Goal: Task Accomplishment & Management: Manage account settings

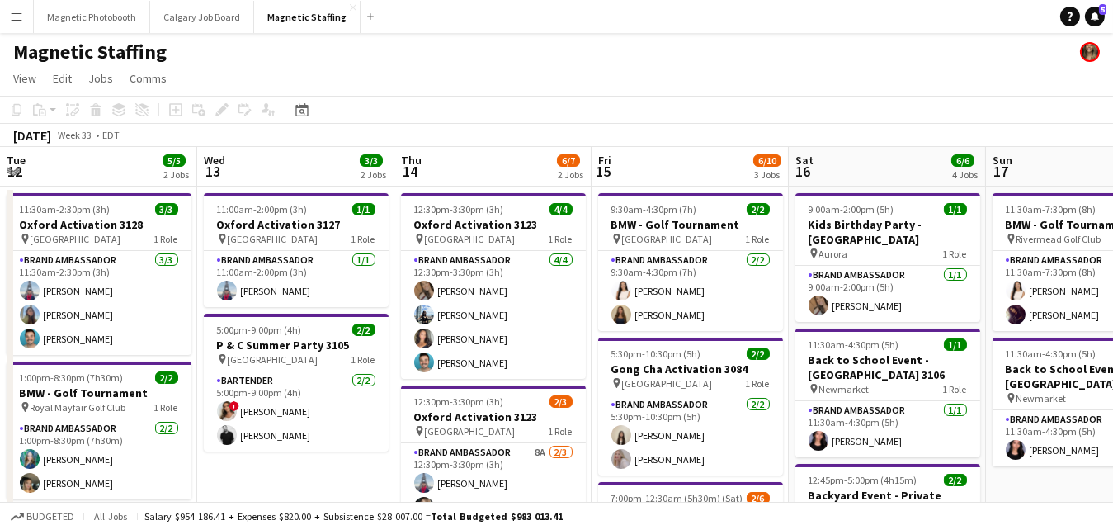
scroll to position [0, 567]
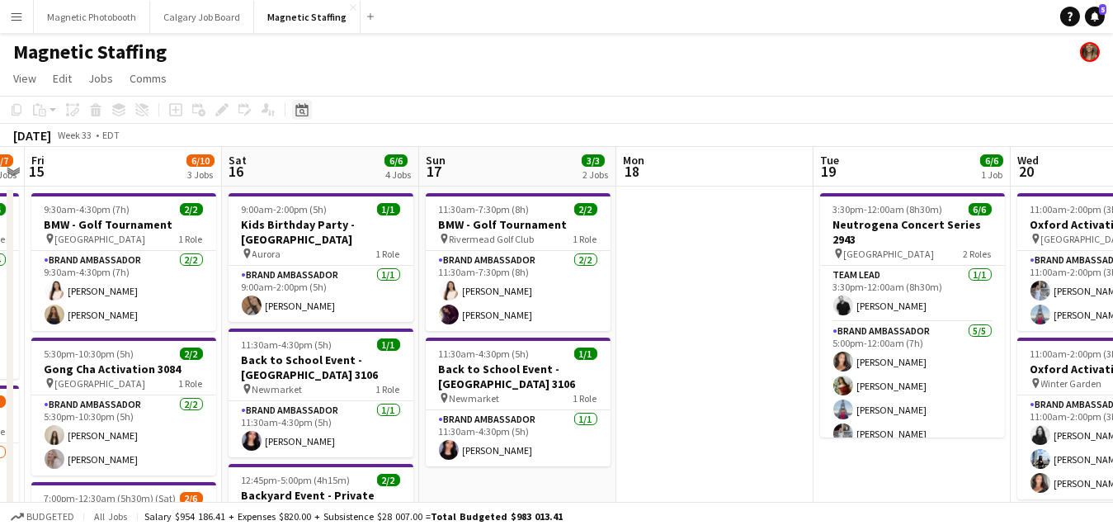
click at [303, 116] on icon at bounding box center [301, 109] width 12 height 13
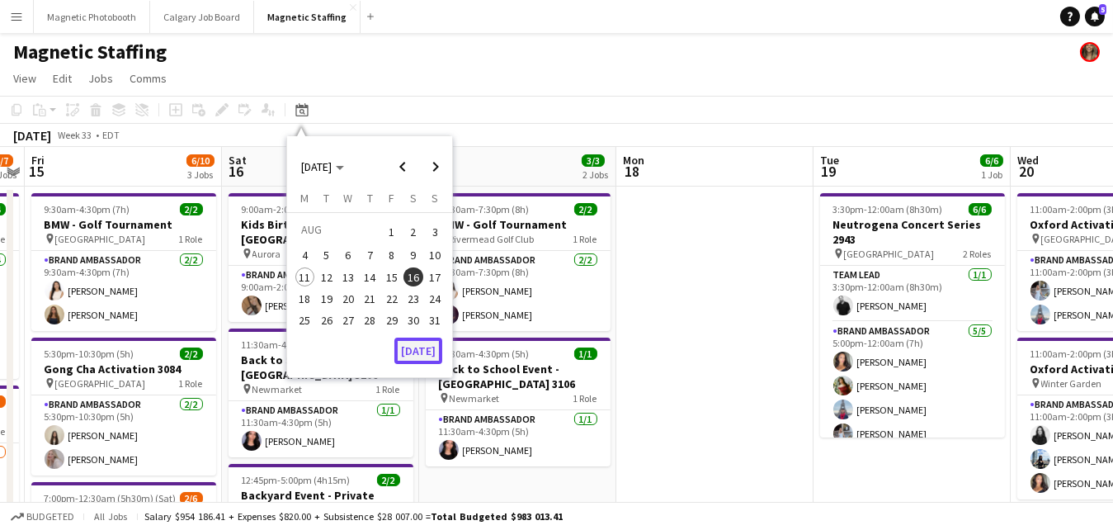
click at [427, 351] on button "[DATE]" at bounding box center [418, 350] width 48 height 26
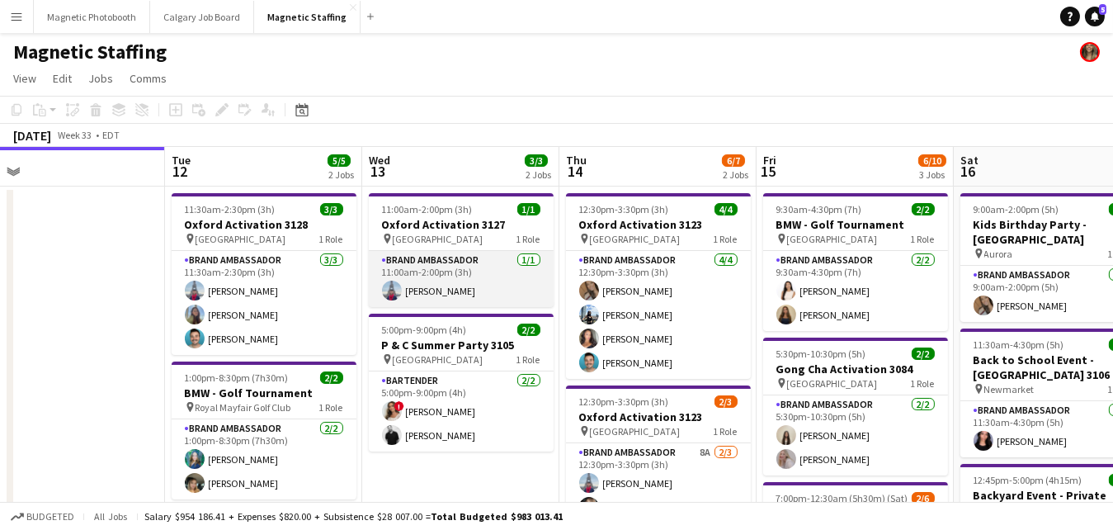
scroll to position [0, 623]
click at [468, 291] on app-card-role "Brand Ambassador [DATE] 11:00am-2:00pm (3h) [PERSON_NAME]" at bounding box center [462, 279] width 185 height 56
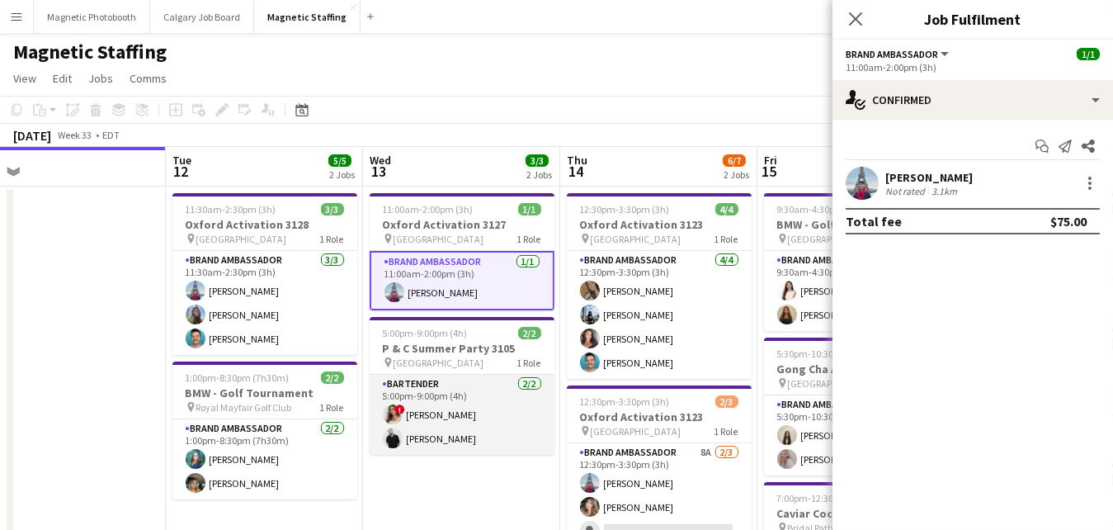
click at [456, 405] on app-card-role "Bartender [DATE] 5:00pm-9:00pm (4h) ! [PERSON_NAME] [PERSON_NAME]" at bounding box center [462, 415] width 185 height 80
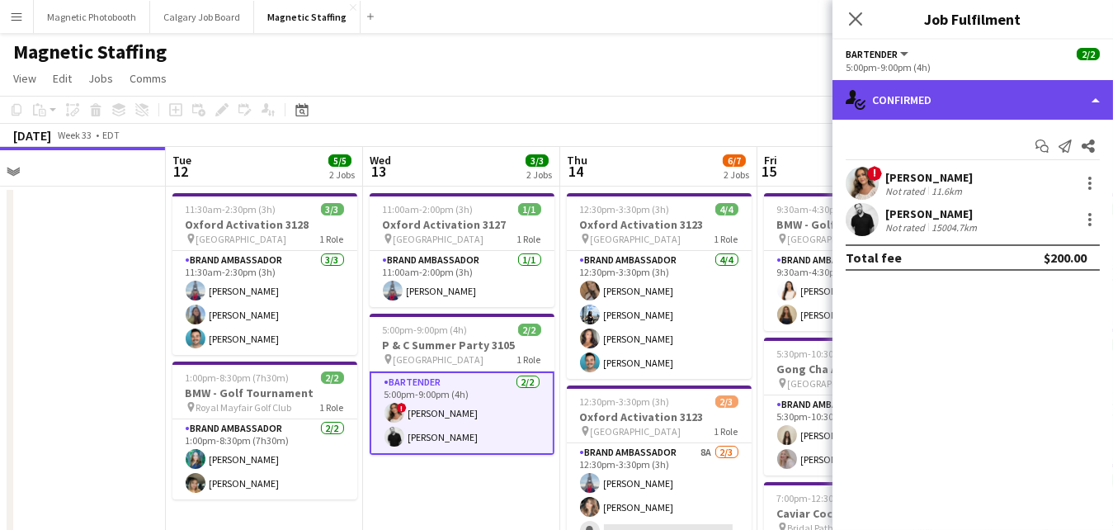
click at [955, 101] on div "single-neutral-actions-check-2 Confirmed" at bounding box center [972, 100] width 281 height 40
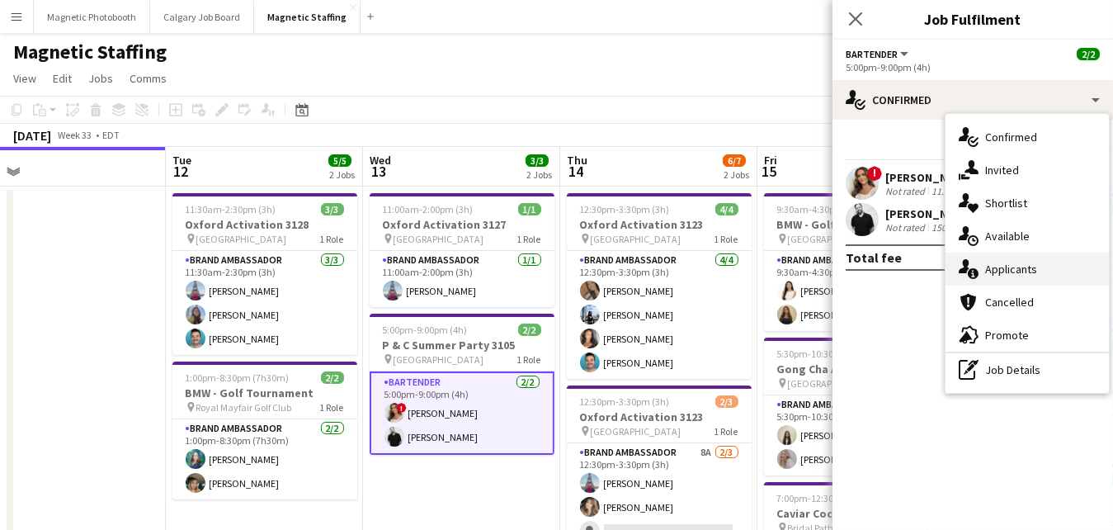
click at [1007, 269] on div "single-neutral-actions-information Applicants" at bounding box center [1026, 268] width 163 height 33
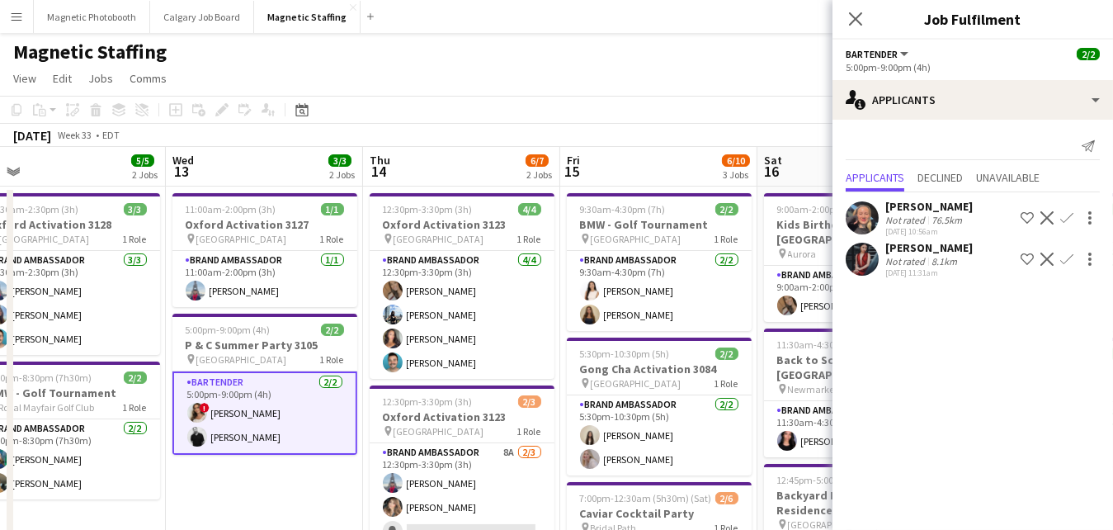
scroll to position [0, 620]
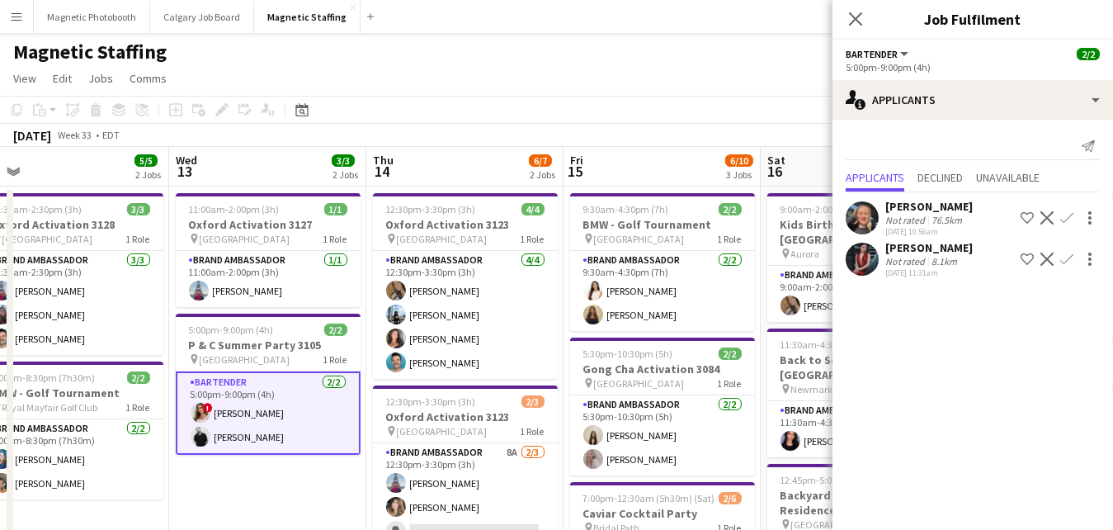
drag, startPoint x: 691, startPoint y: 285, endPoint x: 493, endPoint y: 285, distance: 197.2
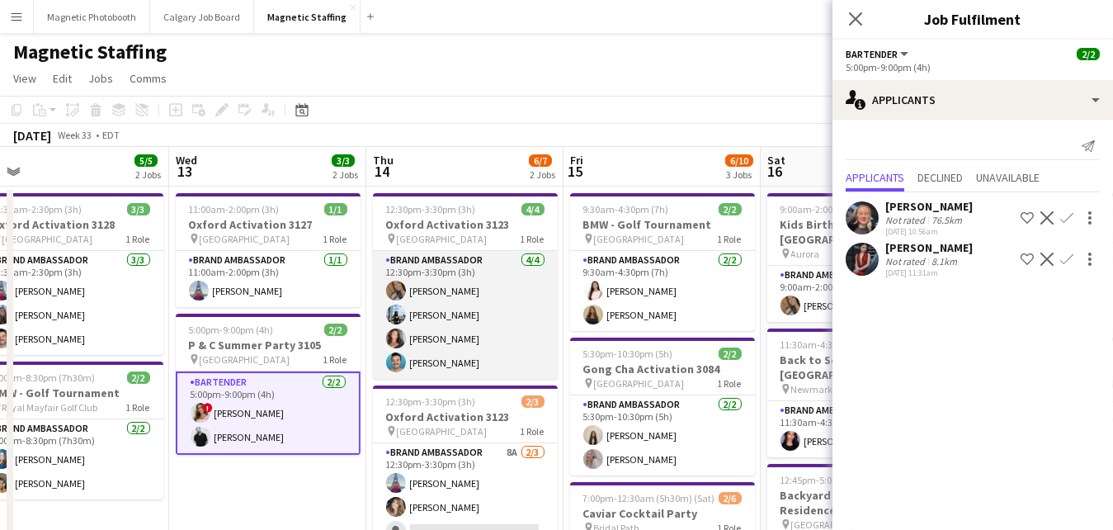
click at [463, 330] on app-card-role "Brand Ambassador [DATE] 12:30pm-3:30pm (3h) [PERSON_NAME] [PERSON_NAME] [PERSON…" at bounding box center [465, 315] width 185 height 128
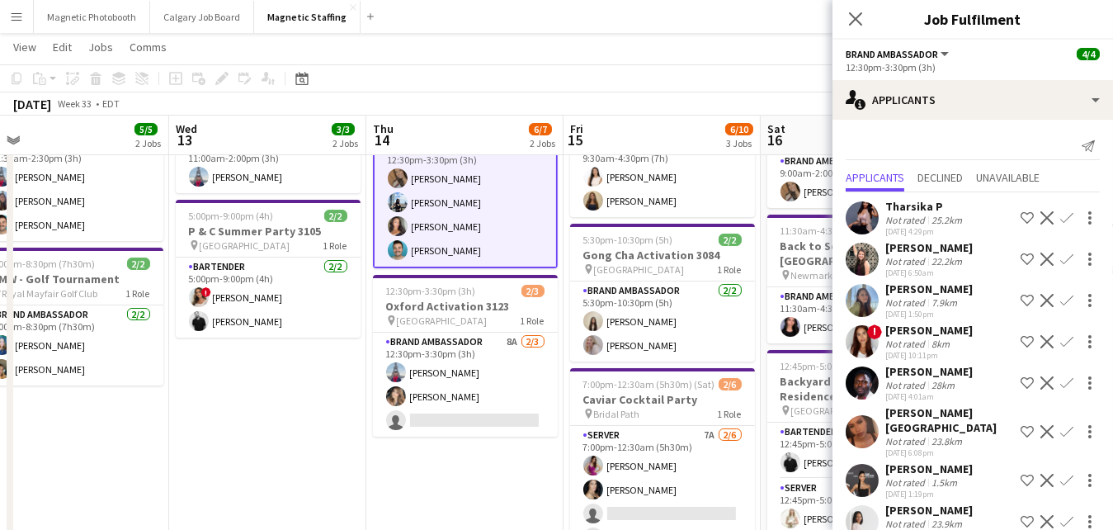
scroll to position [12, 0]
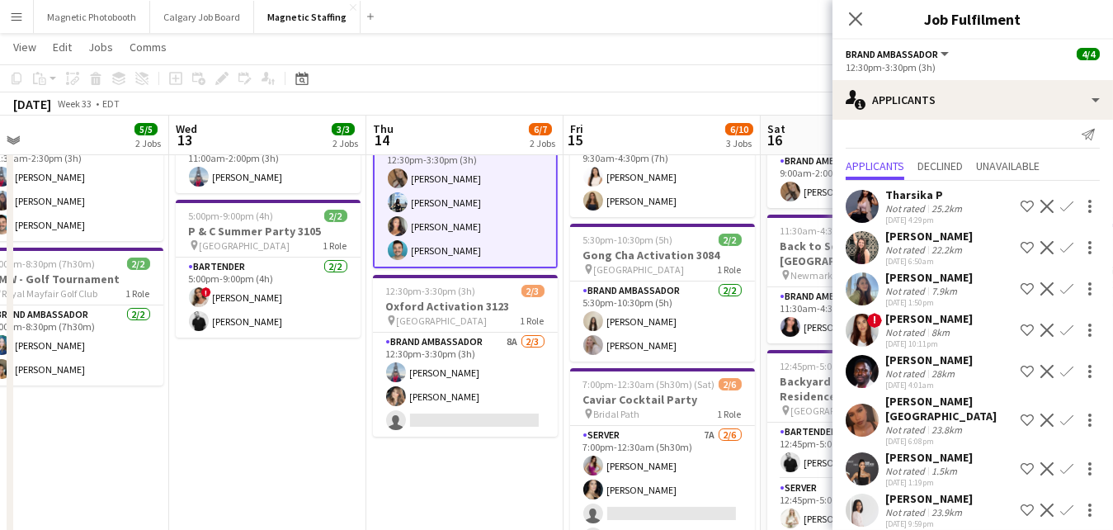
click at [1044, 375] on app-icon "Decline" at bounding box center [1046, 371] width 13 height 13
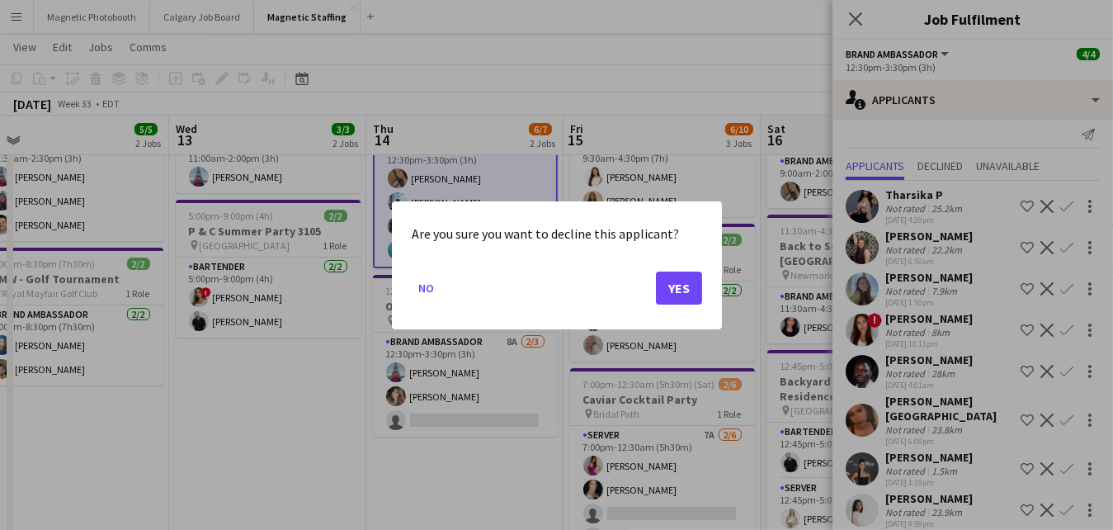
scroll to position [0, 0]
click at [684, 281] on button "Yes" at bounding box center [679, 287] width 46 height 33
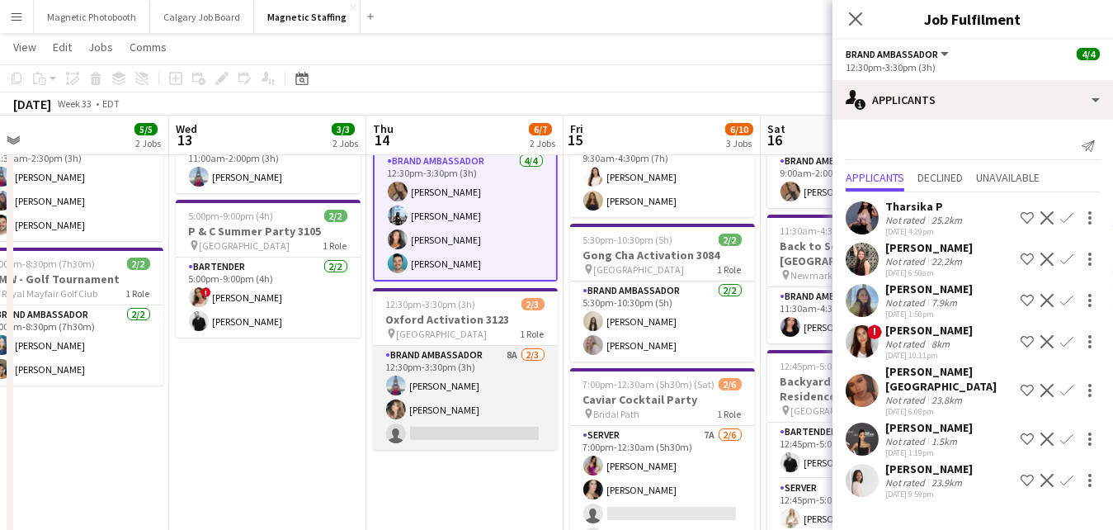
click at [469, 389] on app-card-role "Brand Ambassador 8A [DATE] 12:30pm-3:30pm (3h) [PERSON_NAME] [PERSON_NAME] sing…" at bounding box center [465, 398] width 185 height 104
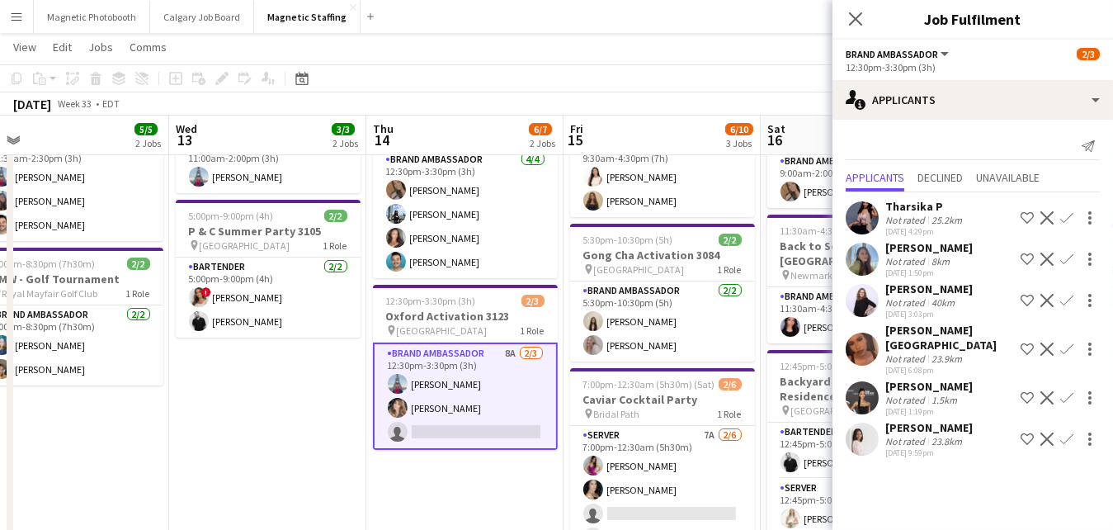
click at [1048, 432] on app-icon "Decline" at bounding box center [1046, 438] width 13 height 13
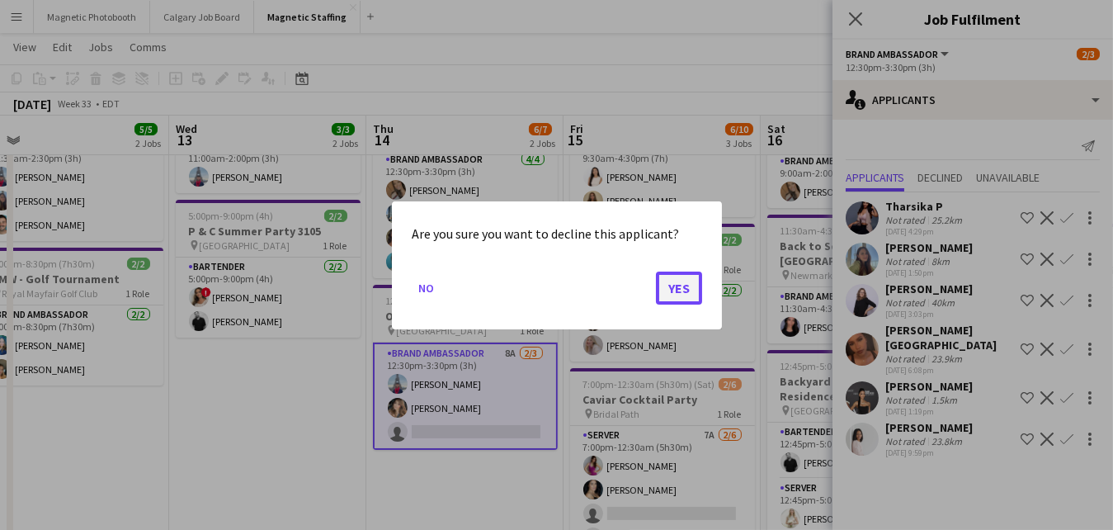
click at [670, 292] on button "Yes" at bounding box center [679, 287] width 46 height 33
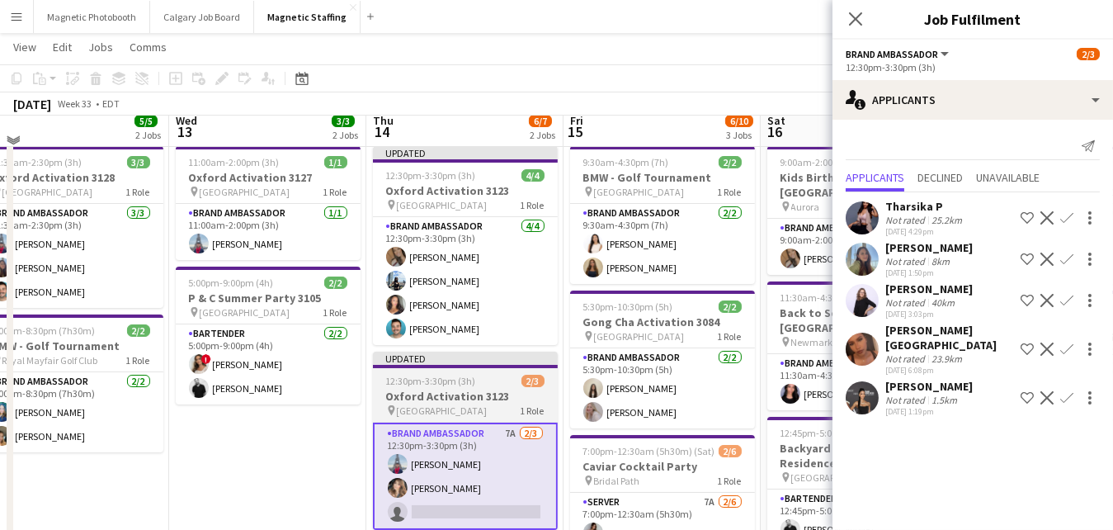
scroll to position [36, 0]
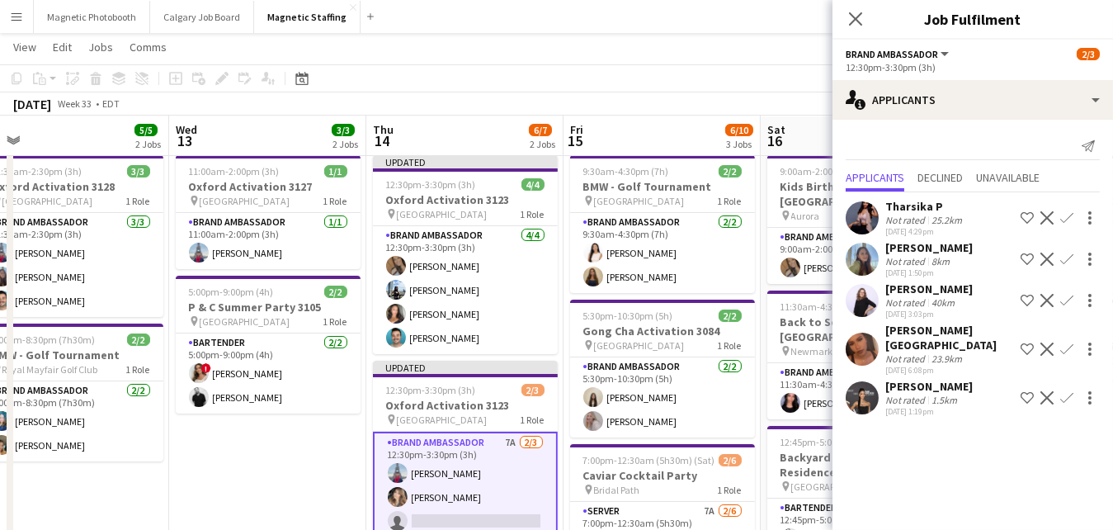
click at [1068, 259] on app-icon "Confirm" at bounding box center [1066, 258] width 13 height 13
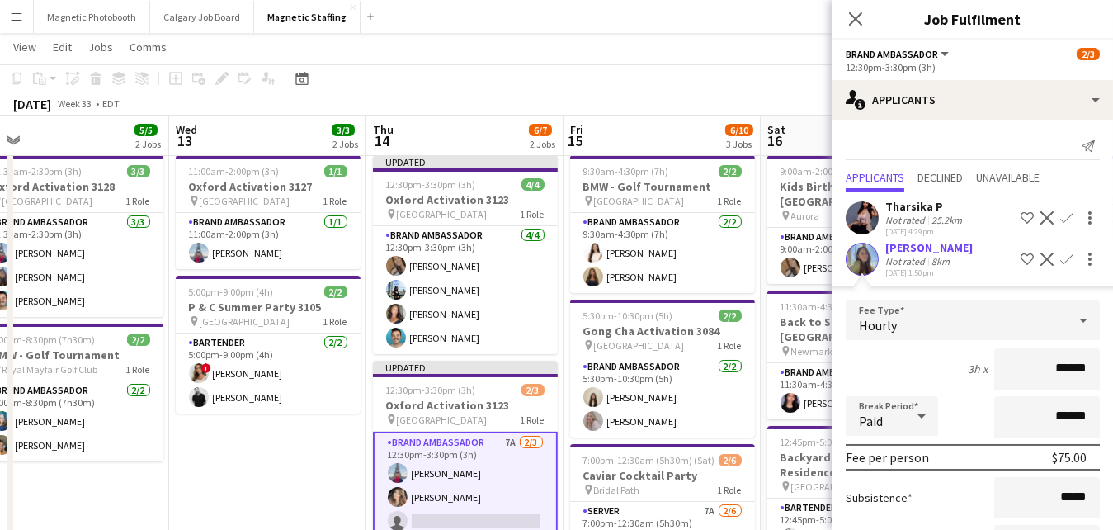
scroll to position [260, 0]
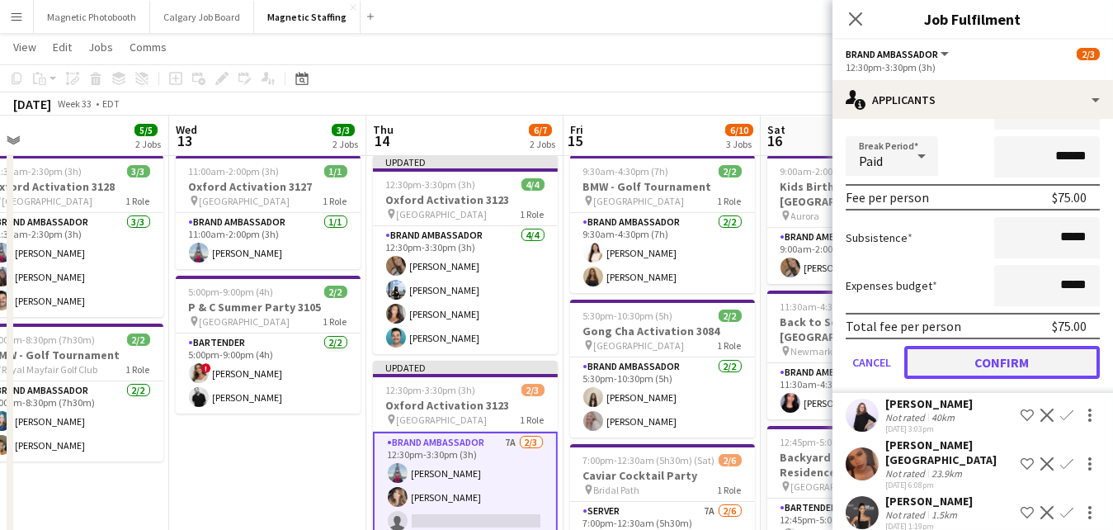
click at [966, 367] on button "Confirm" at bounding box center [1002, 362] width 196 height 33
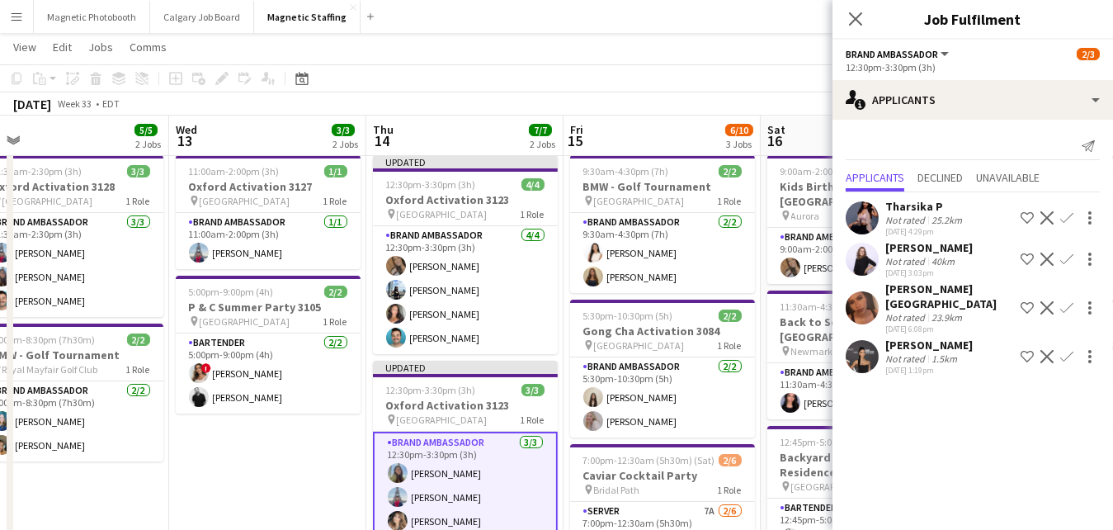
click at [708, 65] on app-board "Magnetic Staffing View Day view expanded Day view collapsed Month view Date pic…" at bounding box center [556, 532] width 1113 height 1071
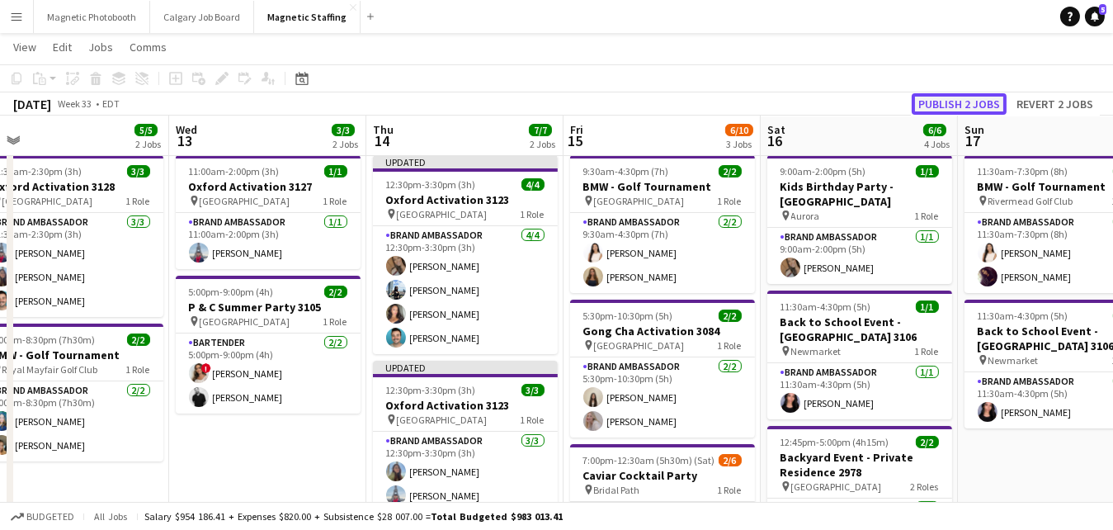
click at [974, 97] on button "Publish 2 jobs" at bounding box center [959, 103] width 95 height 21
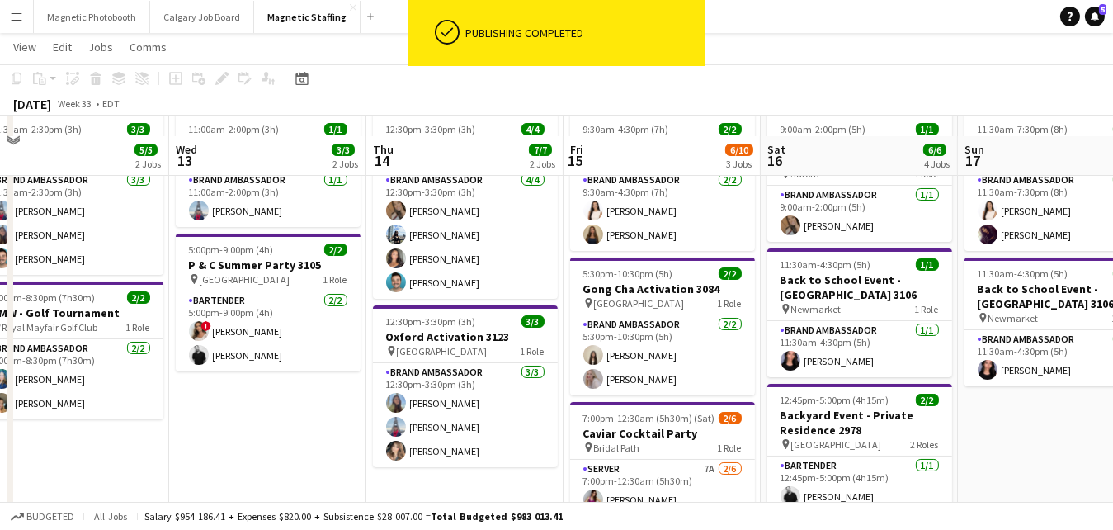
scroll to position [99, 0]
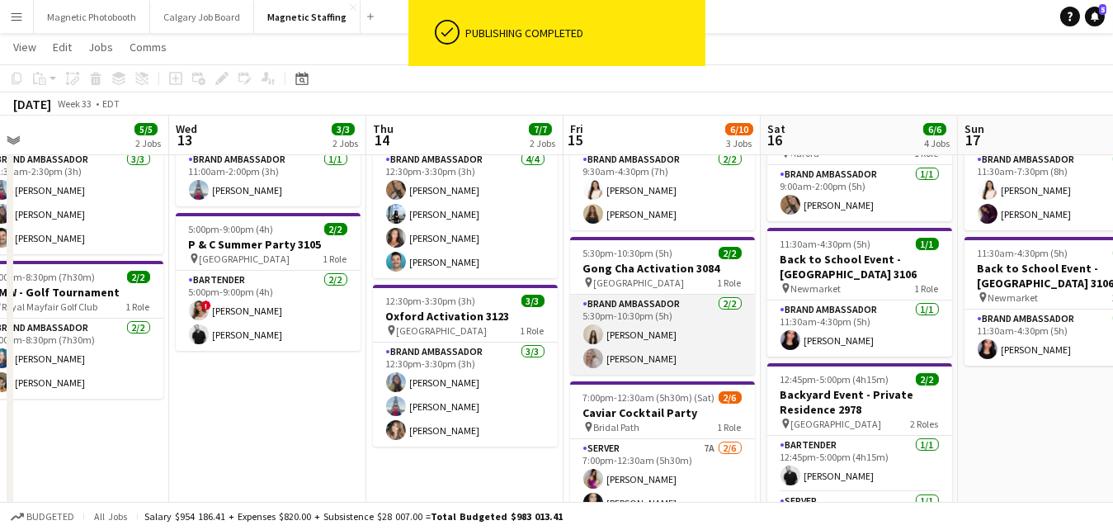
click at [663, 337] on app-card-role "Brand Ambassador [DATE] 5:30pm-10:30pm (5h) [PERSON_NAME] [PERSON_NAME]" at bounding box center [662, 335] width 185 height 80
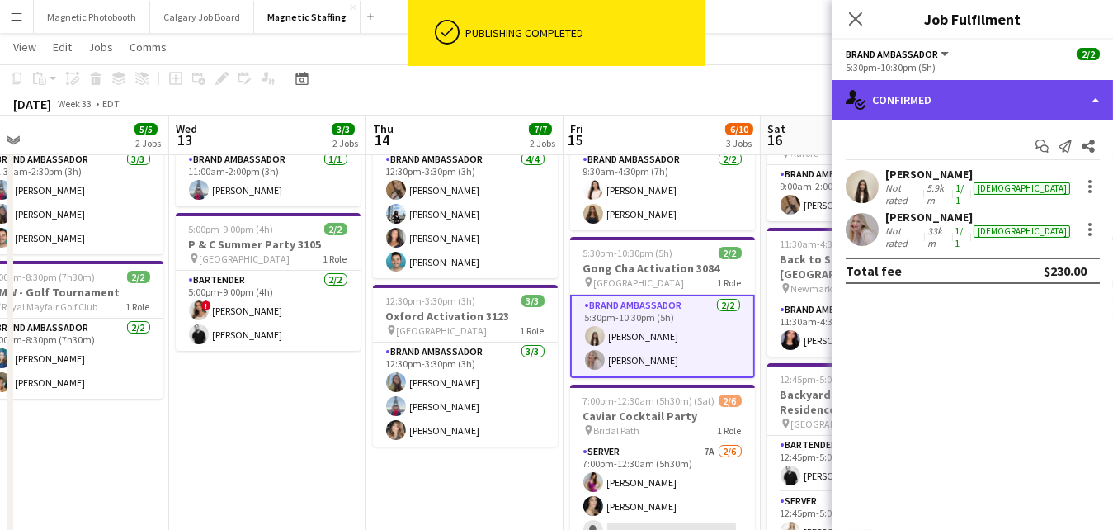
click at [983, 115] on div "single-neutral-actions-check-2 Confirmed" at bounding box center [972, 100] width 281 height 40
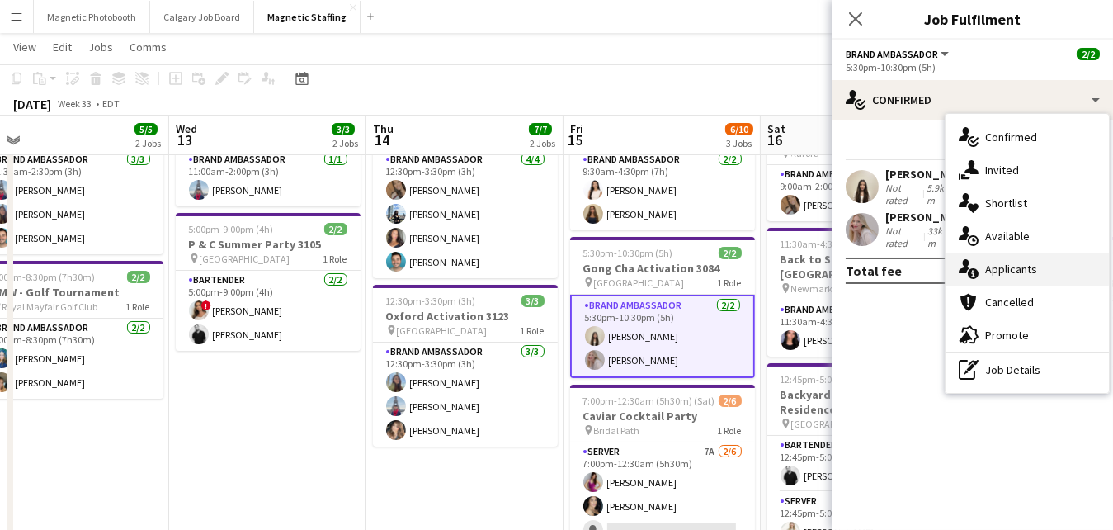
click at [1011, 271] on div "single-neutral-actions-information Applicants" at bounding box center [1026, 268] width 163 height 33
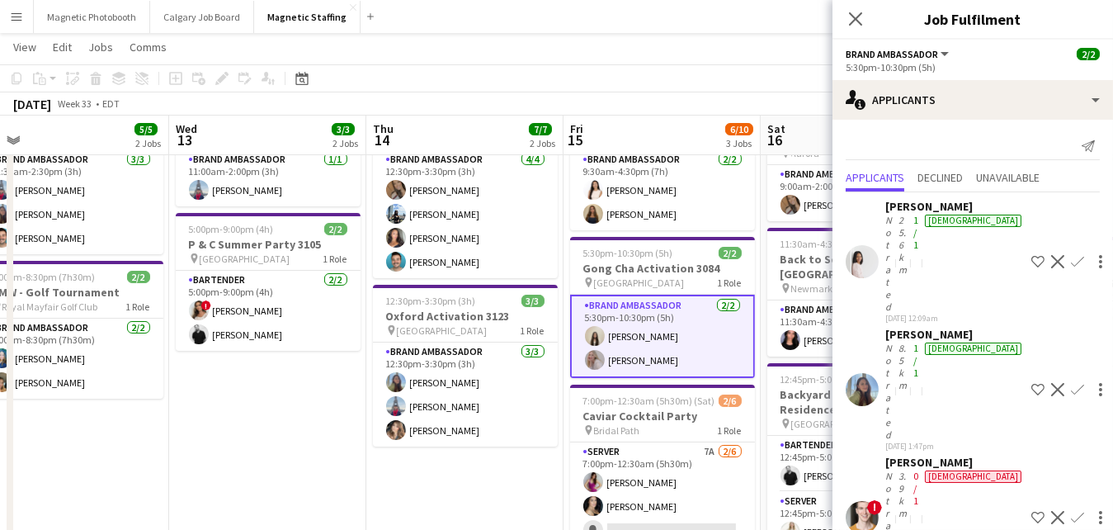
scroll to position [248, 0]
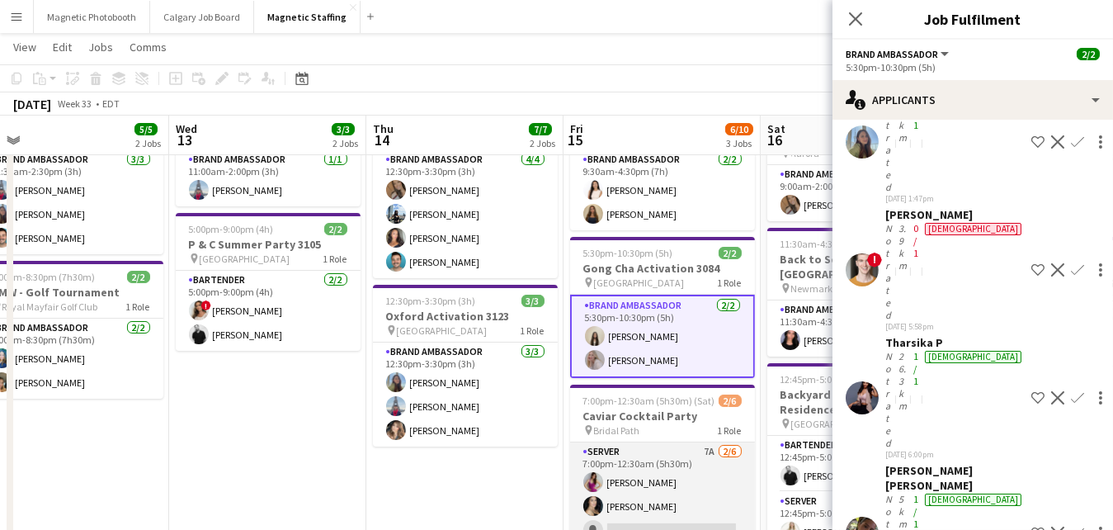
click at [681, 499] on app-card-role "Server 7A [DATE] 7:00pm-12:30am (5h30m) [PERSON_NAME] [PERSON_NAME] single-neut…" at bounding box center [662, 530] width 185 height 176
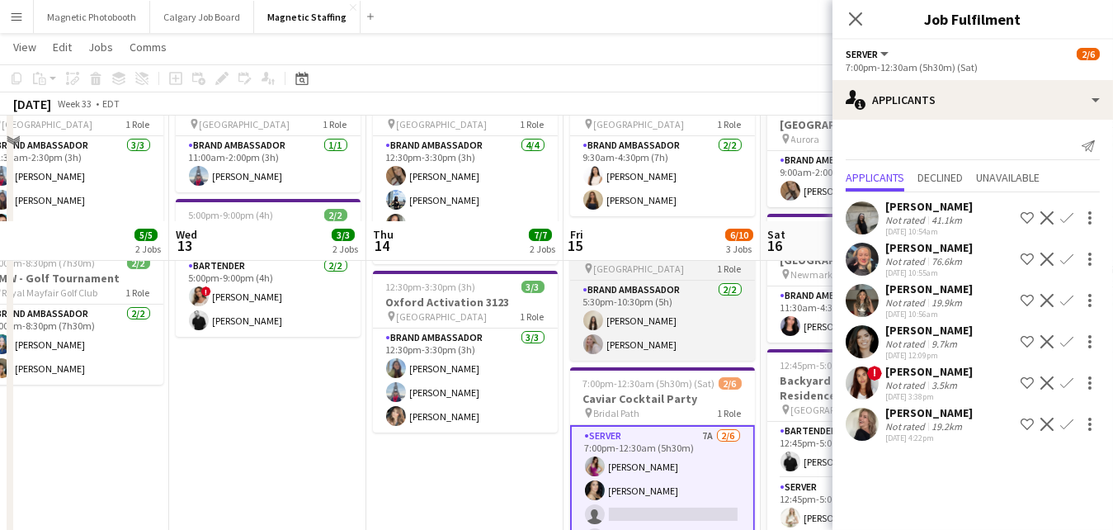
scroll to position [0, 0]
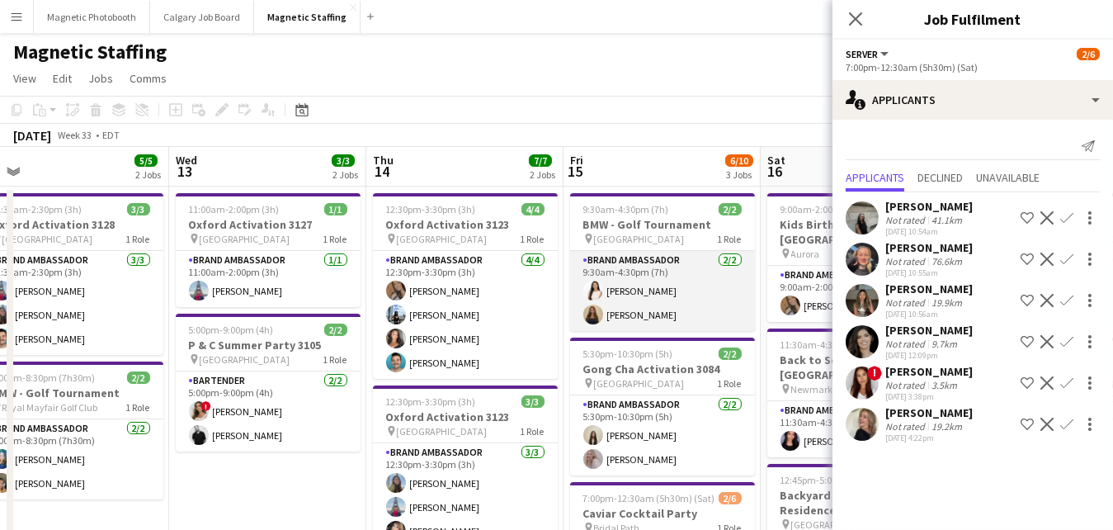
click at [691, 295] on app-card-role "Brand Ambassador [DATE] 9:30am-4:30pm (7h) [PERSON_NAME] [PERSON_NAME]" at bounding box center [662, 291] width 185 height 80
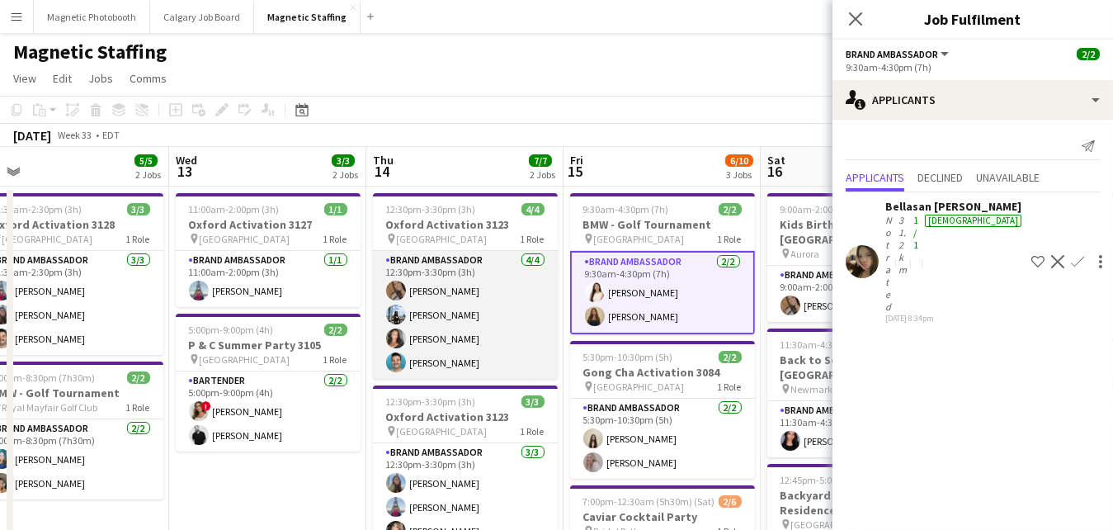
click at [518, 340] on app-card-role "Brand Ambassador [DATE] 12:30pm-3:30pm (3h) [PERSON_NAME] [PERSON_NAME] [PERSON…" at bounding box center [465, 315] width 185 height 128
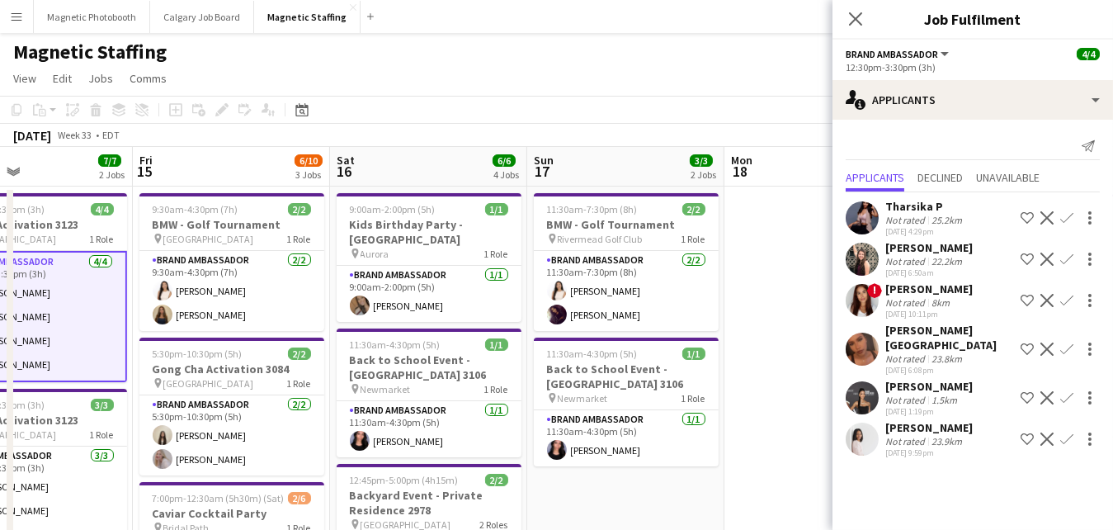
drag, startPoint x: 667, startPoint y: 357, endPoint x: 202, endPoint y: 357, distance: 464.5
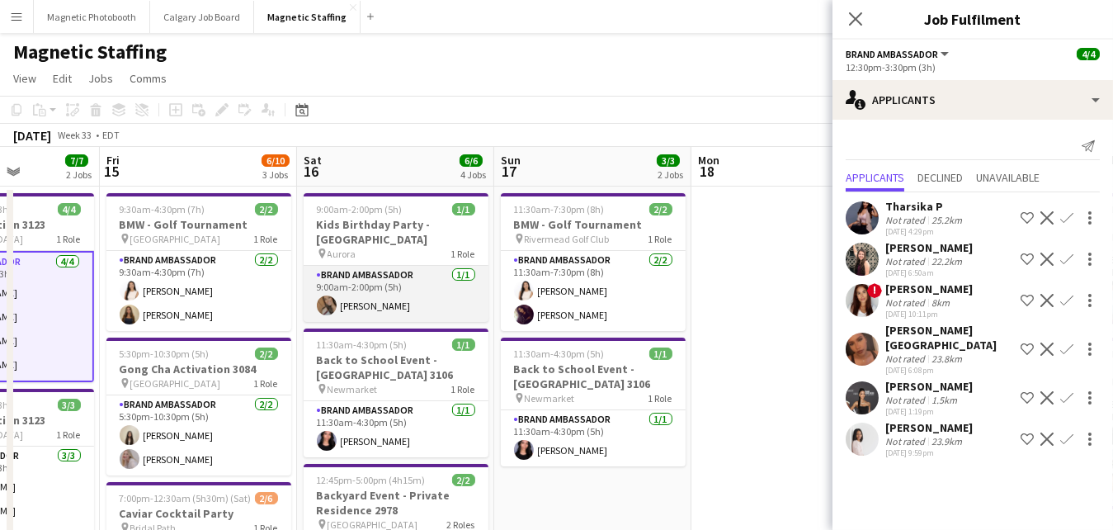
click at [406, 271] on app-card-role "Brand Ambassador [DATE] 9:00am-2:00pm (5h) [PERSON_NAME]" at bounding box center [396, 294] width 185 height 56
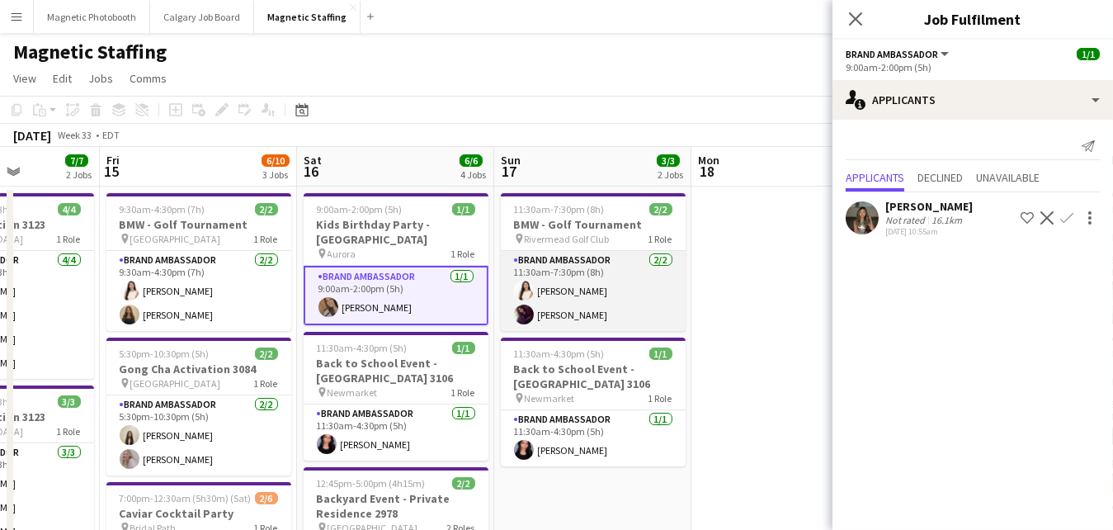
click at [596, 309] on app-card-role "Brand Ambassador [DATE] 11:30am-7:30pm (8h) [PERSON_NAME] [PERSON_NAME]" at bounding box center [593, 291] width 185 height 80
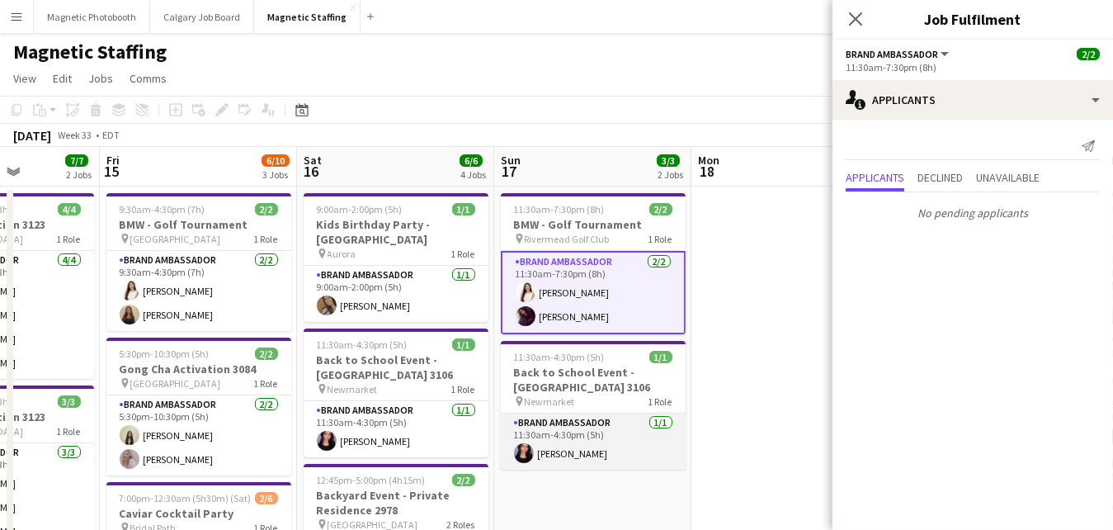
click at [601, 453] on app-card-role "Brand Ambassador [DATE] 11:30am-4:30pm (5h) [PERSON_NAME]" at bounding box center [593, 441] width 185 height 56
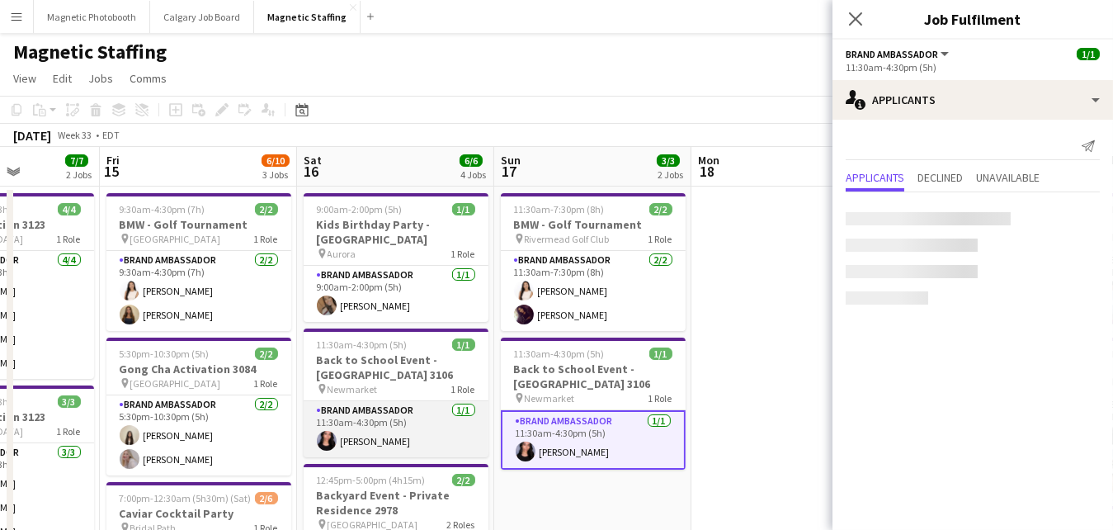
click at [404, 401] on app-card-role "Brand Ambassador [DATE] 11:30am-4:30pm (5h) [PERSON_NAME]" at bounding box center [396, 429] width 185 height 56
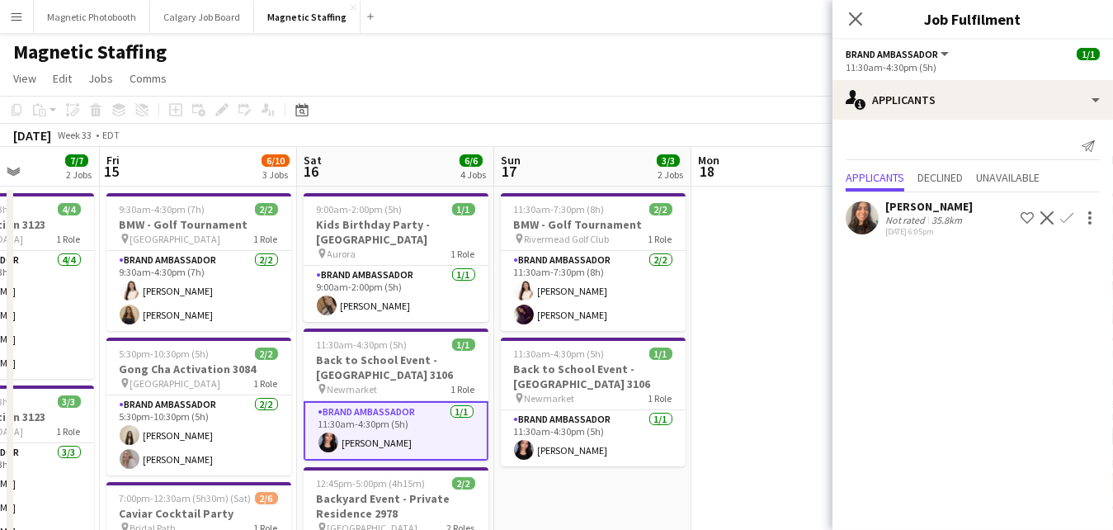
scroll to position [70, 0]
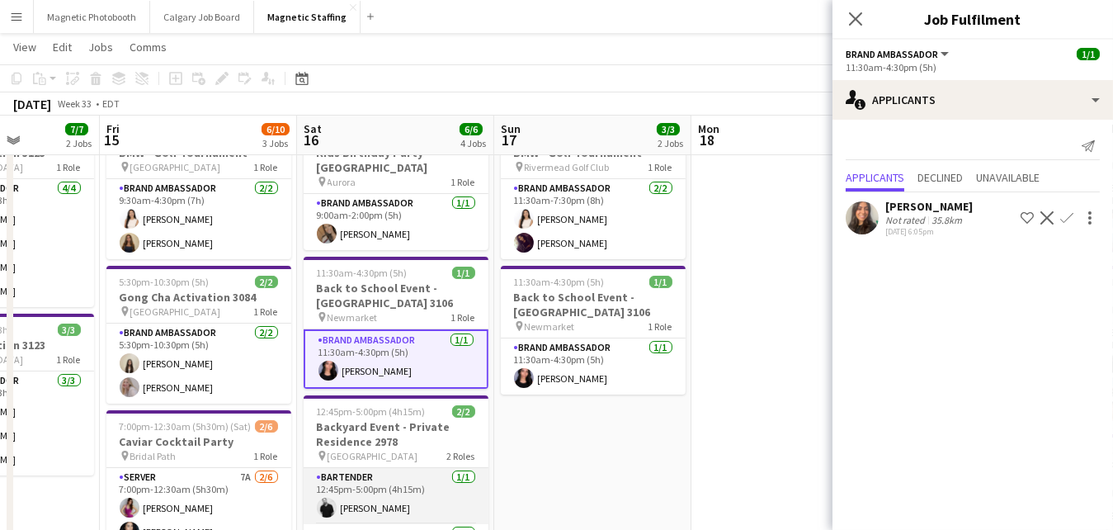
click at [370, 505] on app-card-role "Bartender [DATE] 12:45pm-5:00pm (4h15m) [PERSON_NAME]" at bounding box center [396, 496] width 185 height 56
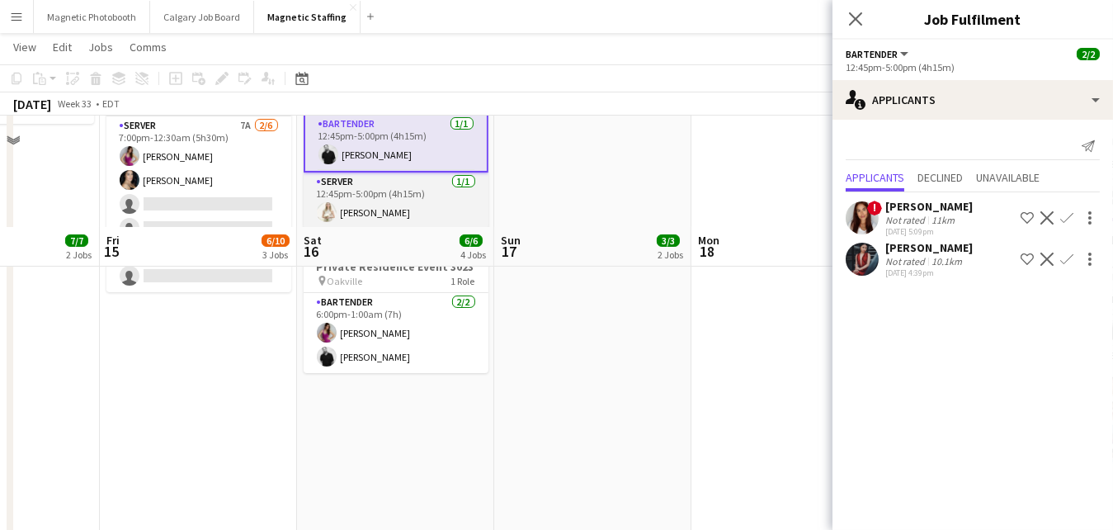
scroll to position [0, 0]
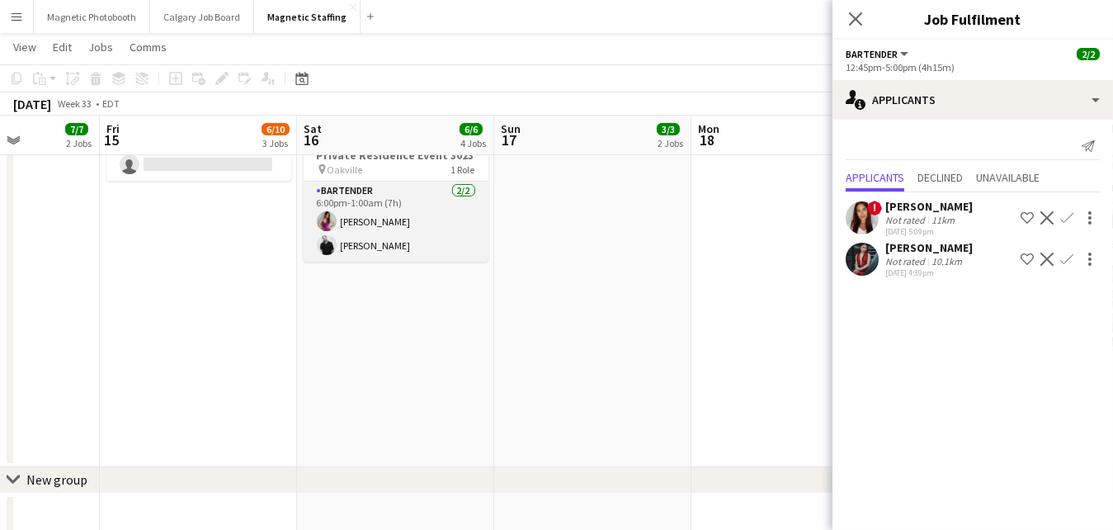
click at [427, 237] on app-card-role "Bartender [DATE] 6:00pm-1:00am (7h) [PERSON_NAME] [PERSON_NAME]" at bounding box center [396, 222] width 185 height 80
